Goal: Transaction & Acquisition: Purchase product/service

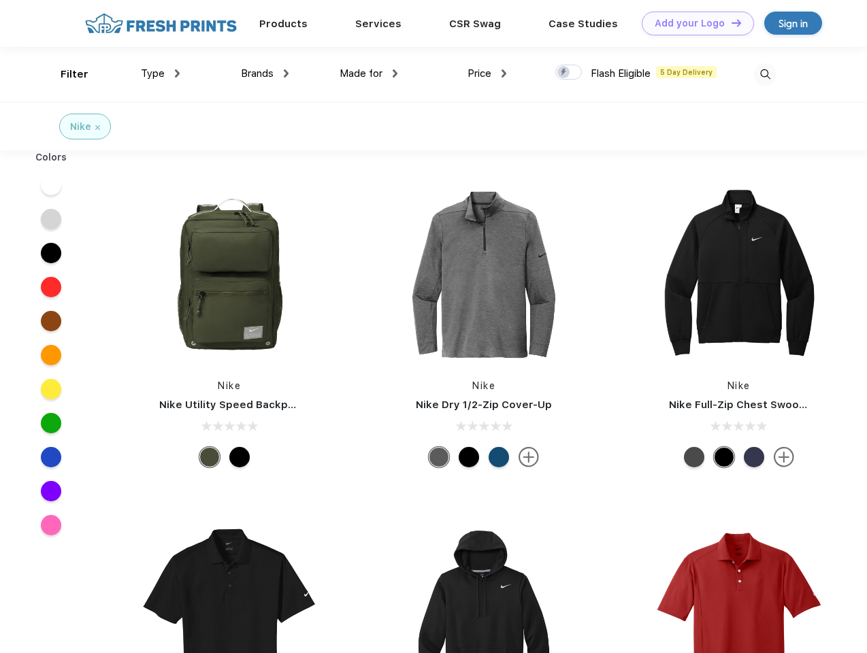
click at [693, 23] on link "Add your Logo Design Tool" at bounding box center [698, 24] width 112 height 24
click at [0, 0] on div "Design Tool" at bounding box center [0, 0] width 0 height 0
click at [730, 22] on link "Add your Logo Design Tool" at bounding box center [698, 24] width 112 height 24
click at [65, 74] on div "Filter" at bounding box center [75, 75] width 28 height 16
click at [161, 73] on span "Type" at bounding box center [153, 73] width 24 height 12
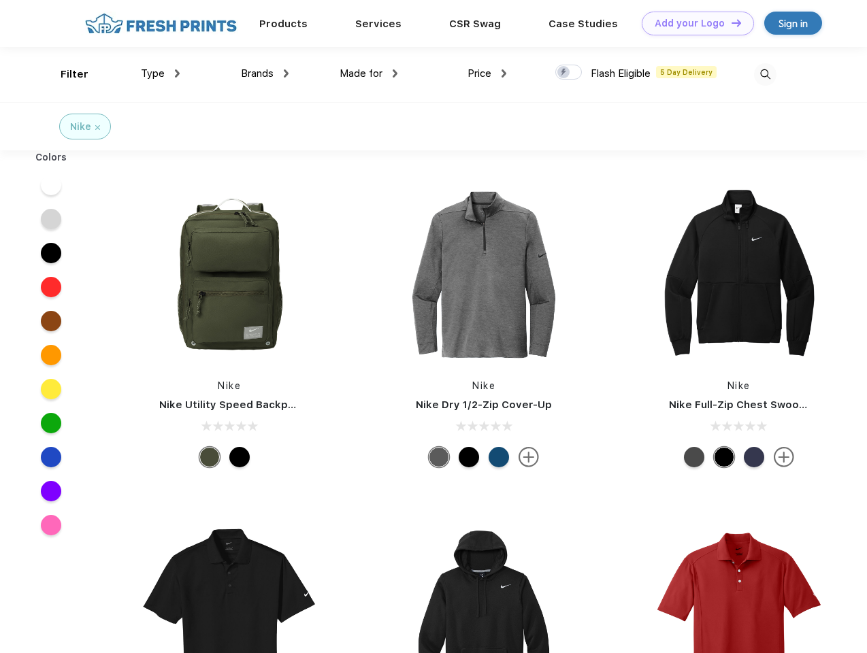
click at [265, 73] on span "Brands" at bounding box center [257, 73] width 33 height 12
click at [369, 73] on span "Made for" at bounding box center [361, 73] width 43 height 12
click at [487, 73] on span "Price" at bounding box center [479, 73] width 24 height 12
click at [569, 73] on div at bounding box center [568, 72] width 27 height 15
click at [564, 73] on input "checkbox" at bounding box center [559, 68] width 9 height 9
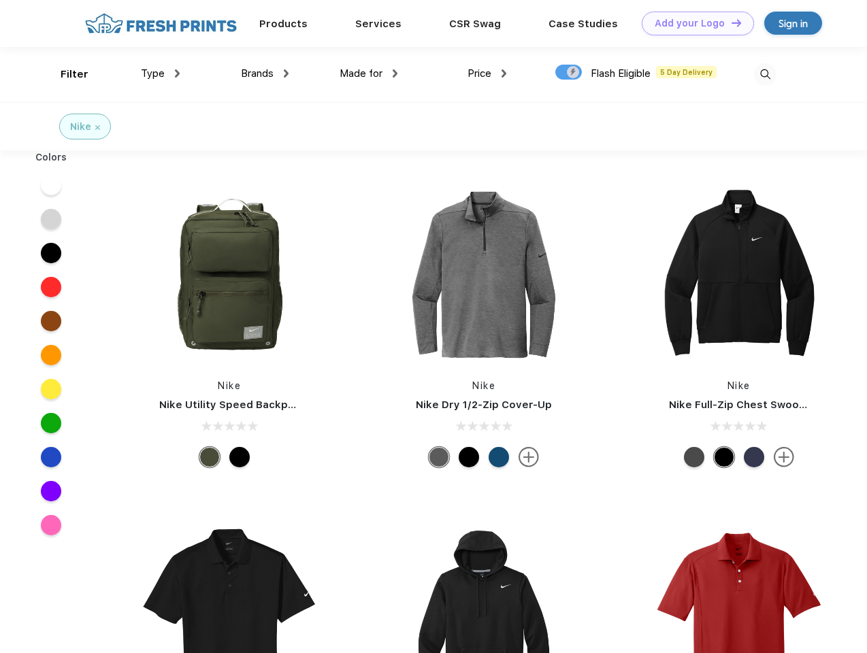
click at [765, 74] on img at bounding box center [765, 74] width 22 height 22
